Goal: Information Seeking & Learning: Learn about a topic

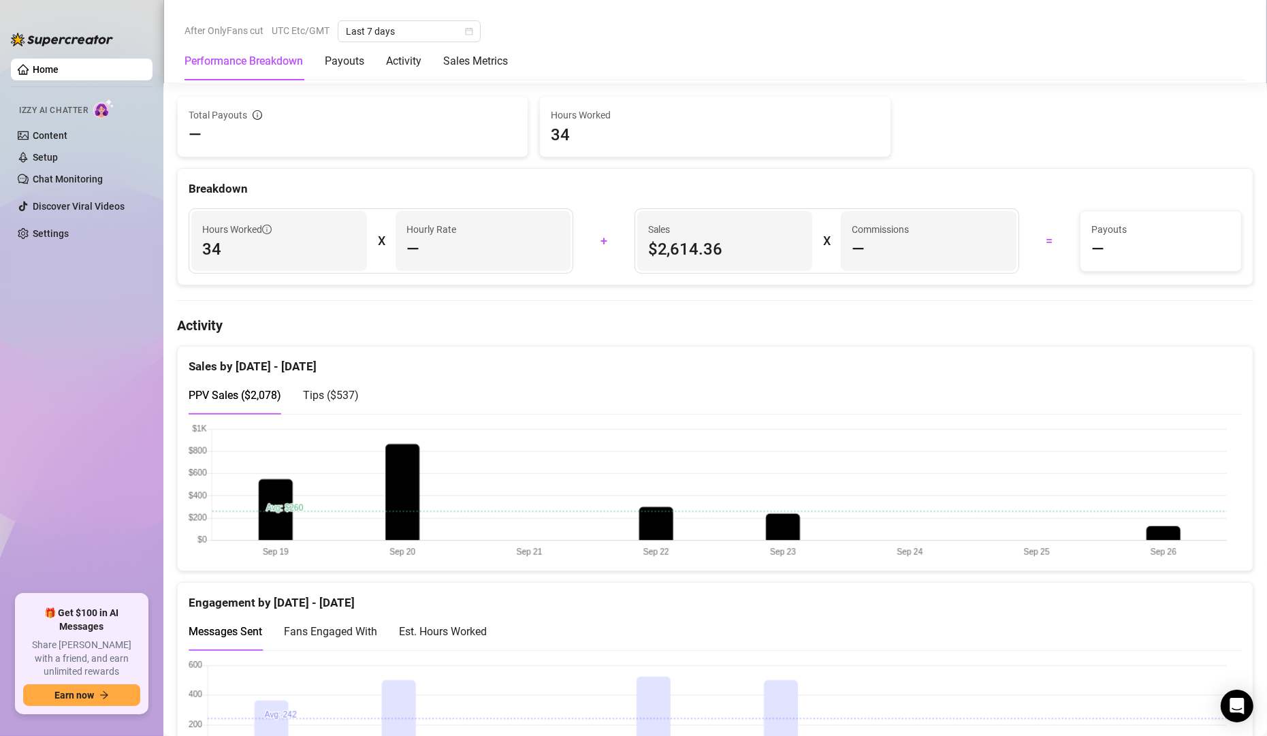
scroll to position [735, 0]
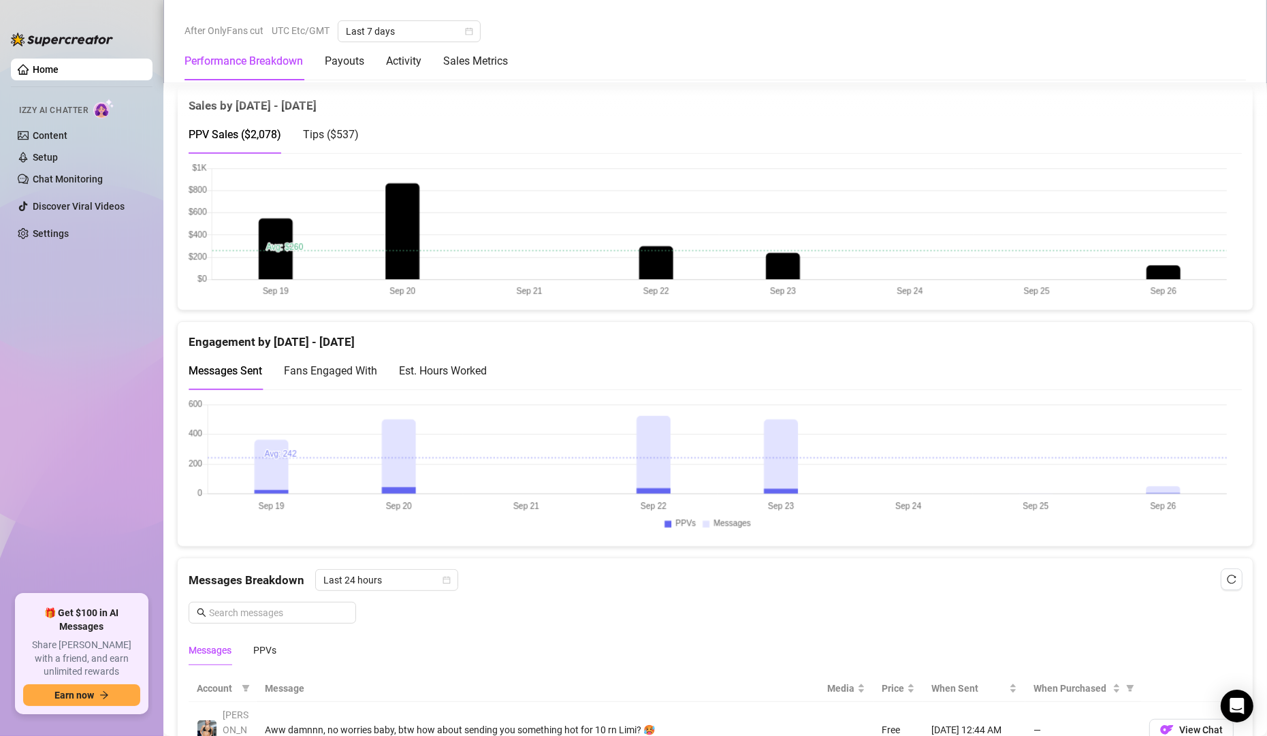
click at [818, 221] on canvas at bounding box center [708, 231] width 1039 height 136
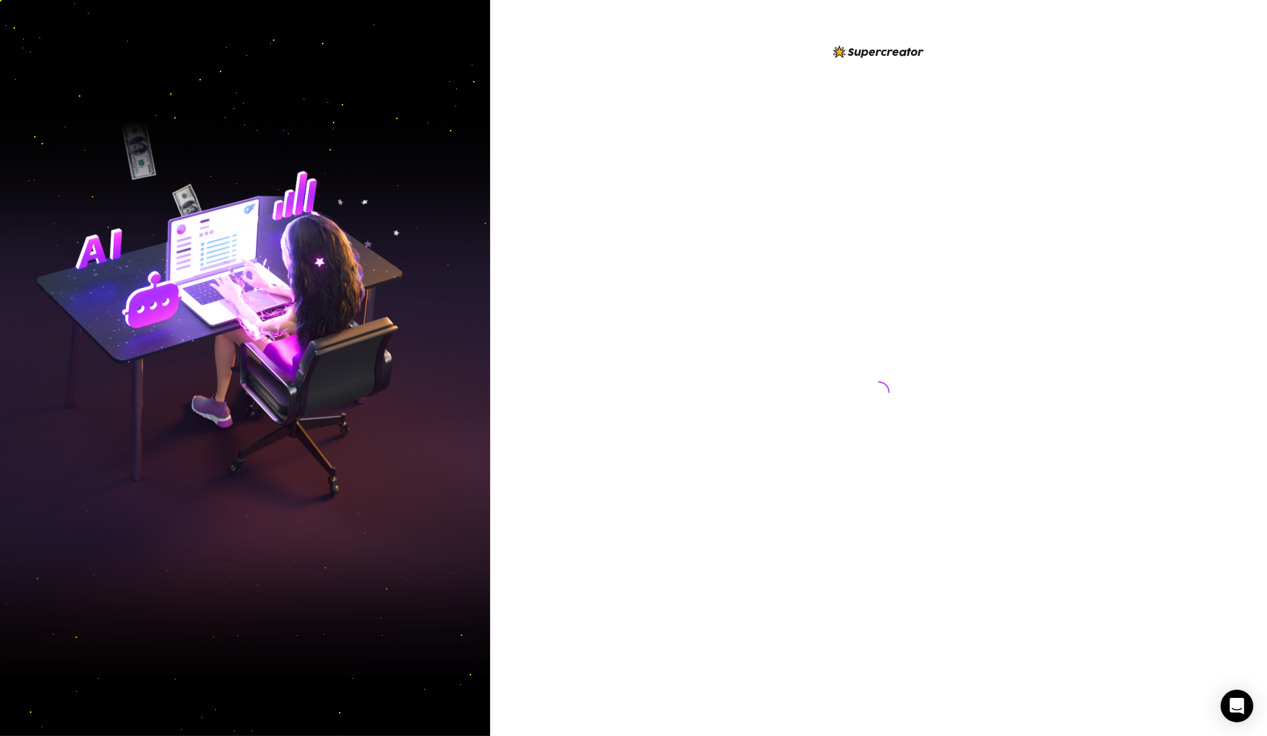
click at [1100, 539] on div at bounding box center [878, 368] width 777 height 736
drag, startPoint x: 1108, startPoint y: 527, endPoint x: 1099, endPoint y: 509, distance: 20.4
click at [1099, 509] on div at bounding box center [878, 368] width 777 height 736
click at [920, 245] on div at bounding box center [879, 379] width 304 height 671
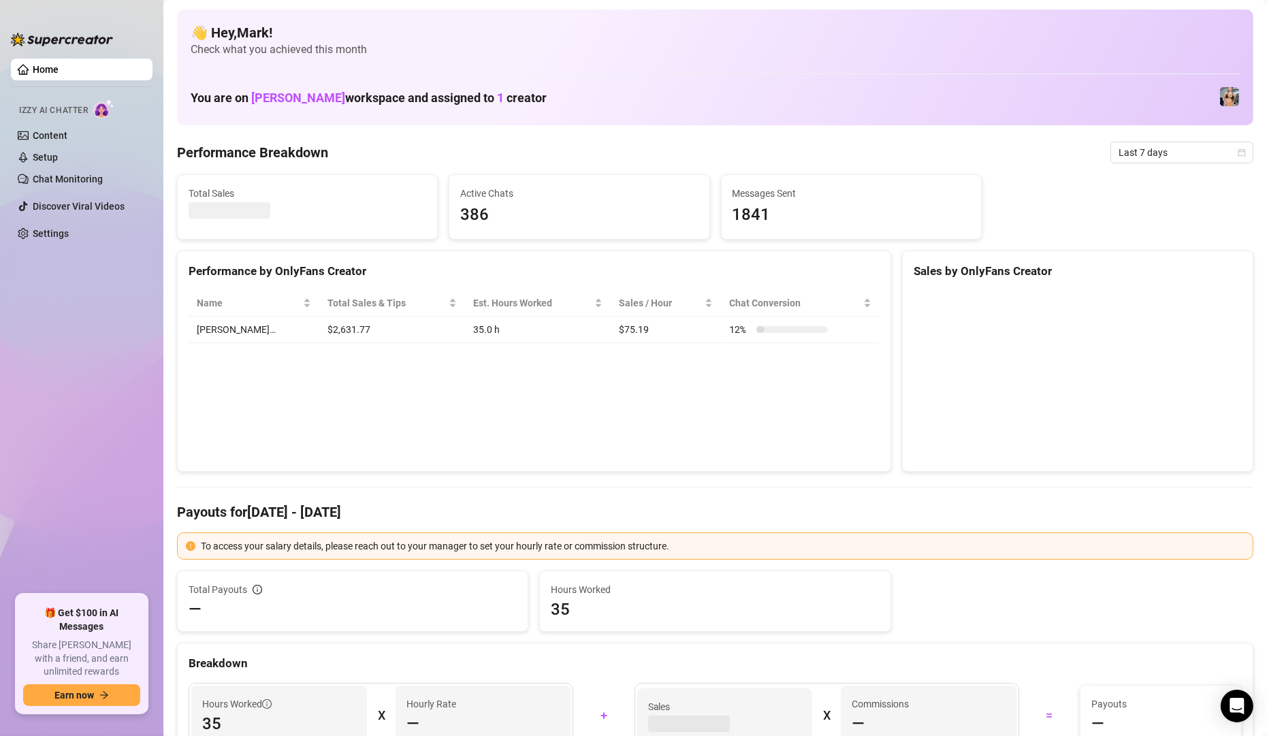
click at [712, 262] on div "Performance by OnlyFans Creator" at bounding box center [534, 271] width 691 height 18
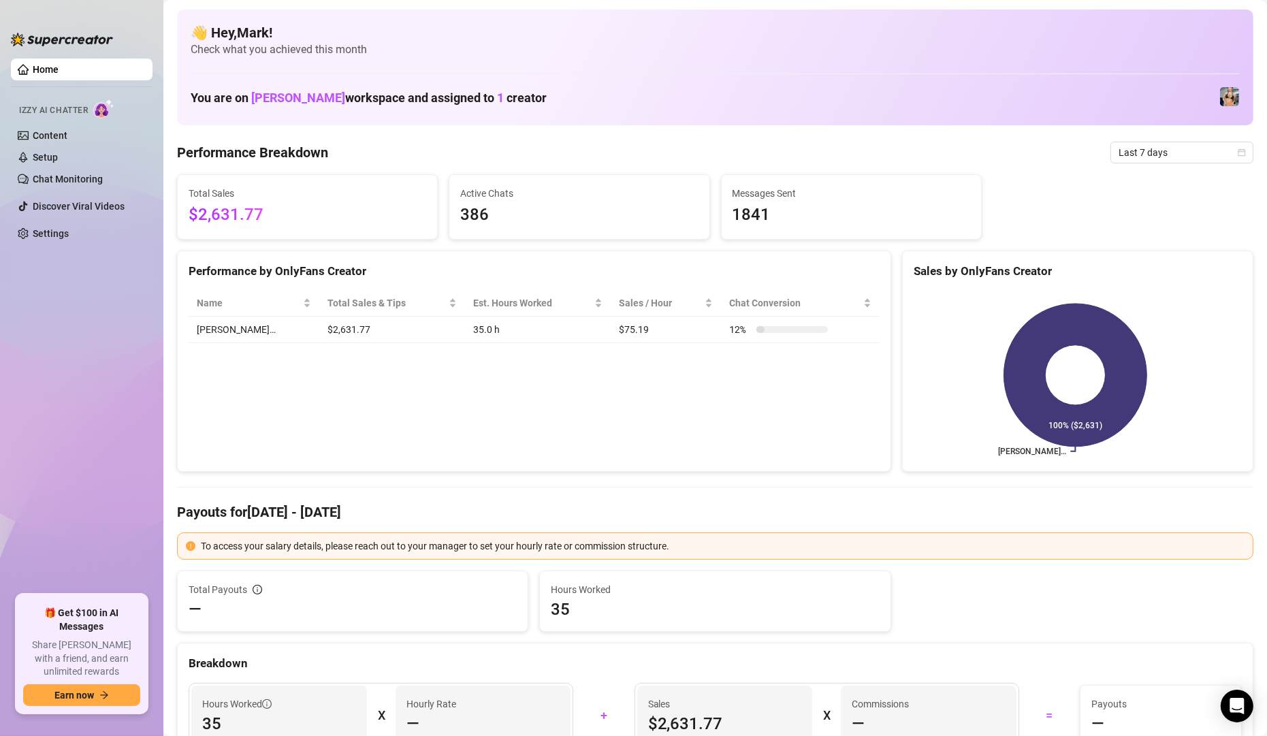
click at [1141, 443] on rect at bounding box center [1075, 375] width 323 height 170
